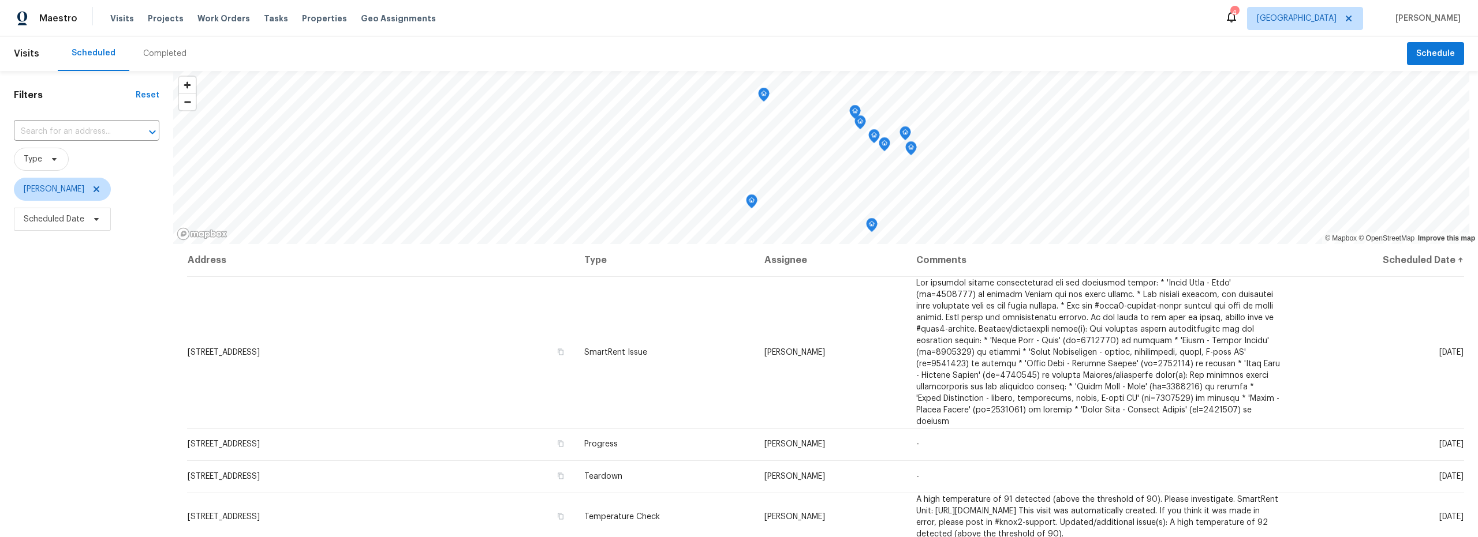
click at [1238, 22] on icon at bounding box center [1231, 17] width 14 height 14
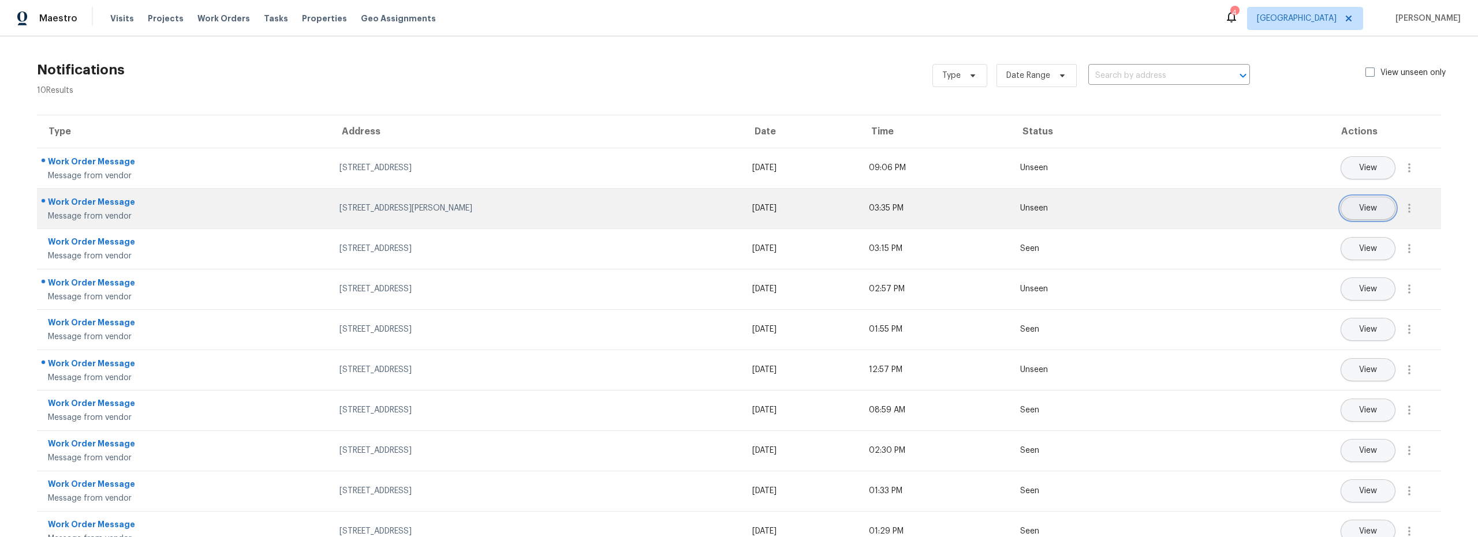
click at [1372, 209] on button "View" at bounding box center [1367, 208] width 55 height 23
